Goal: Find specific page/section: Find specific page/section

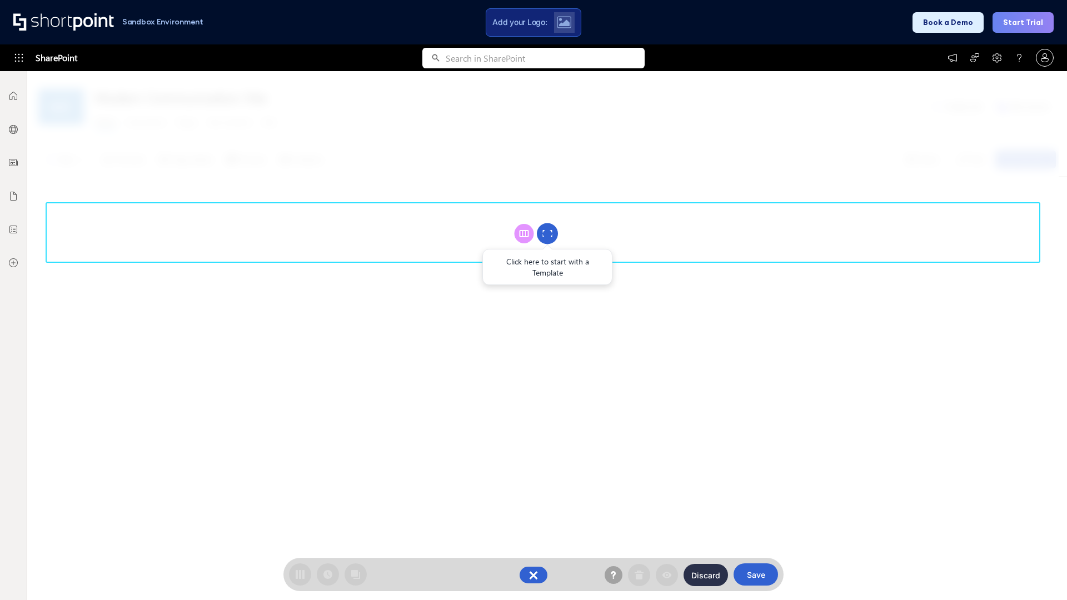
click at [548, 233] on circle at bounding box center [547, 233] width 21 height 21
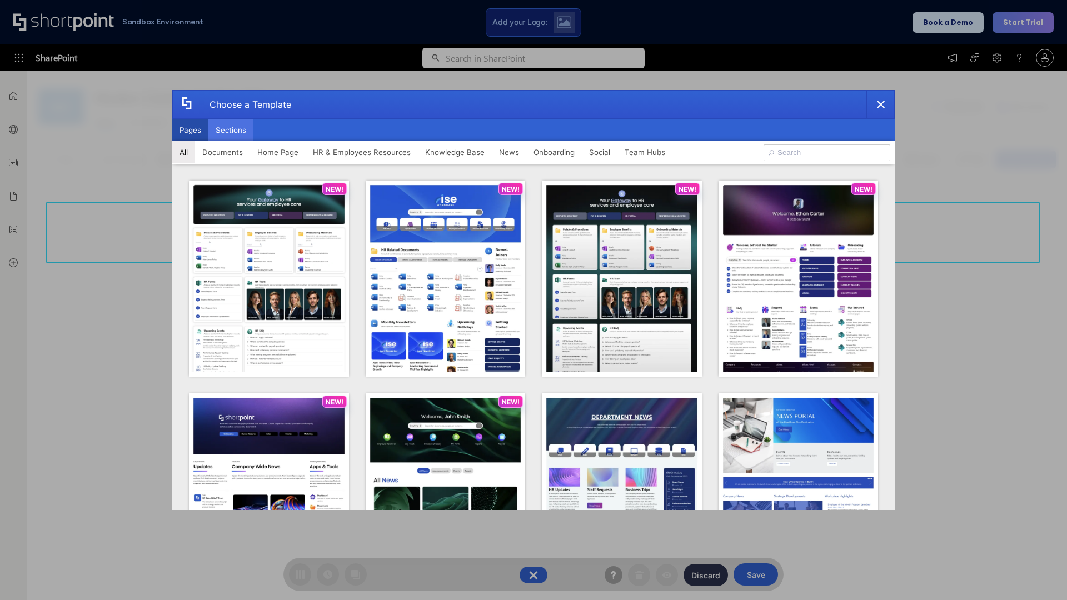
click at [231, 130] on button "Sections" at bounding box center [230, 130] width 45 height 22
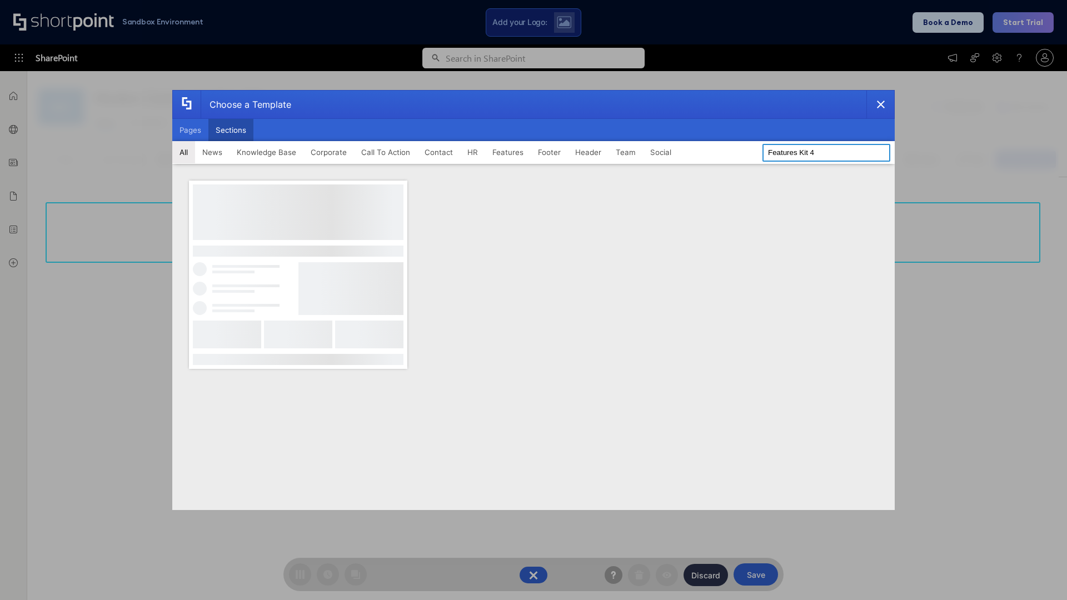
type input "Features Kit 4"
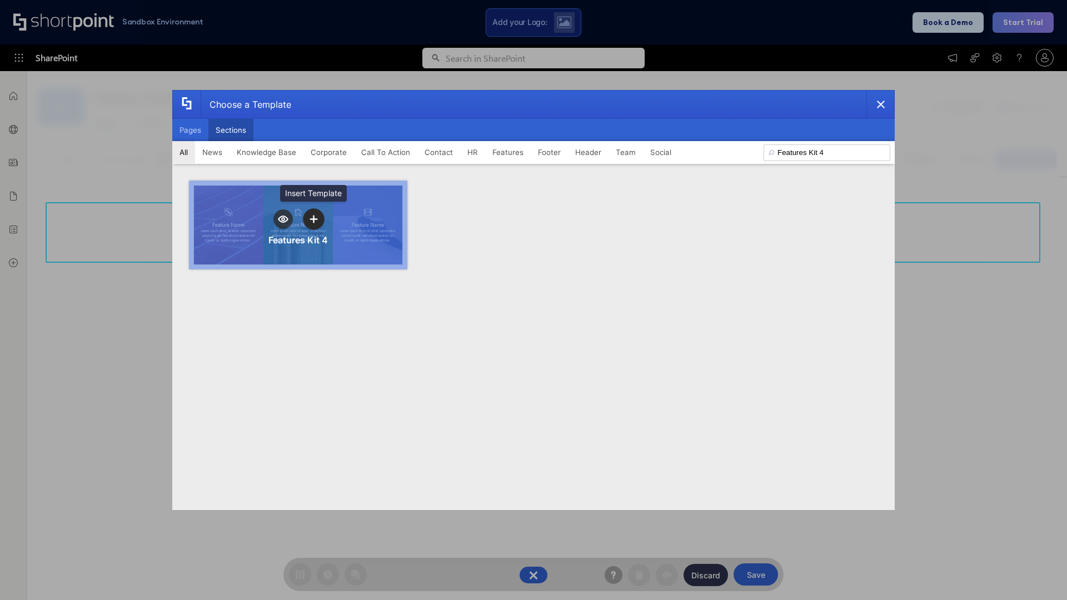
click at [314, 219] on icon "template selector" at bounding box center [314, 220] width 8 height 8
